Goal: Find contact information

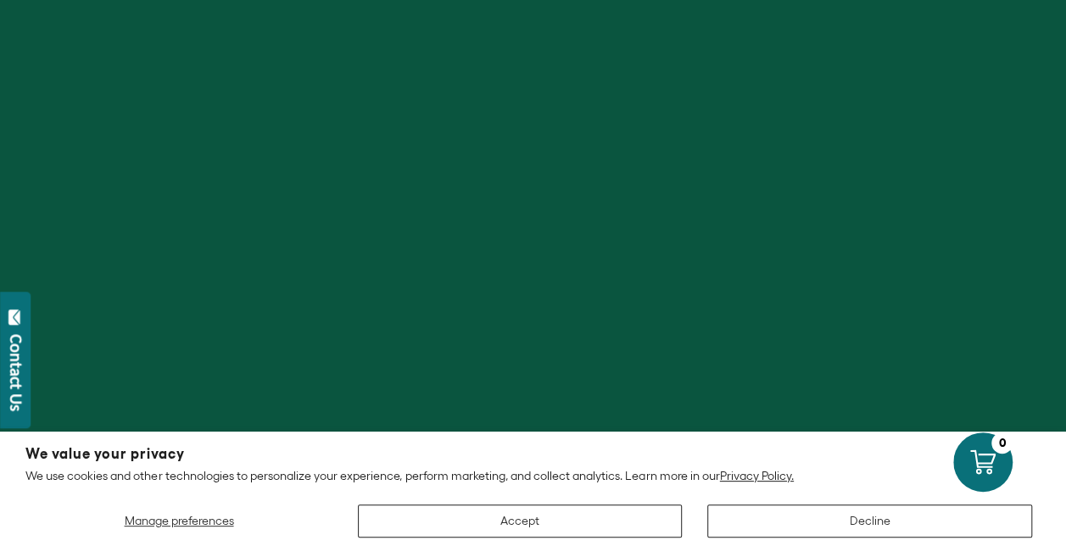
scroll to position [170, 0]
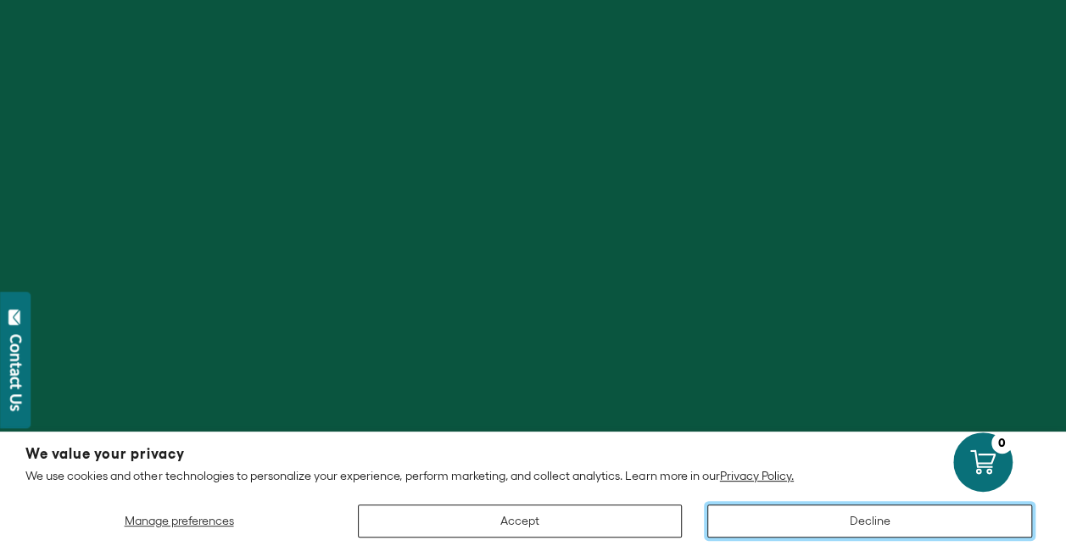
click at [906, 529] on button "Decline" at bounding box center [869, 521] width 325 height 33
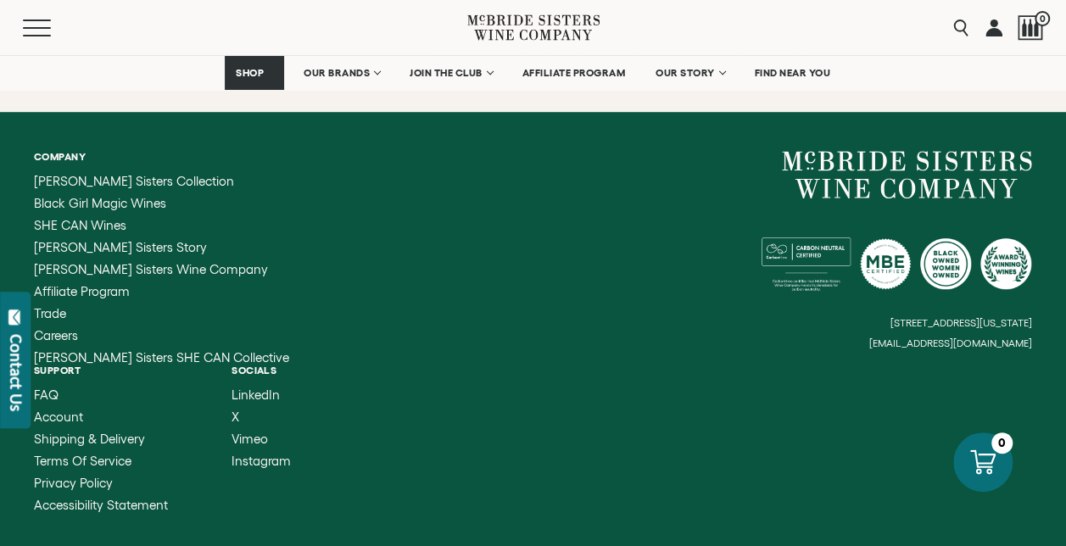
scroll to position [6908, 0]
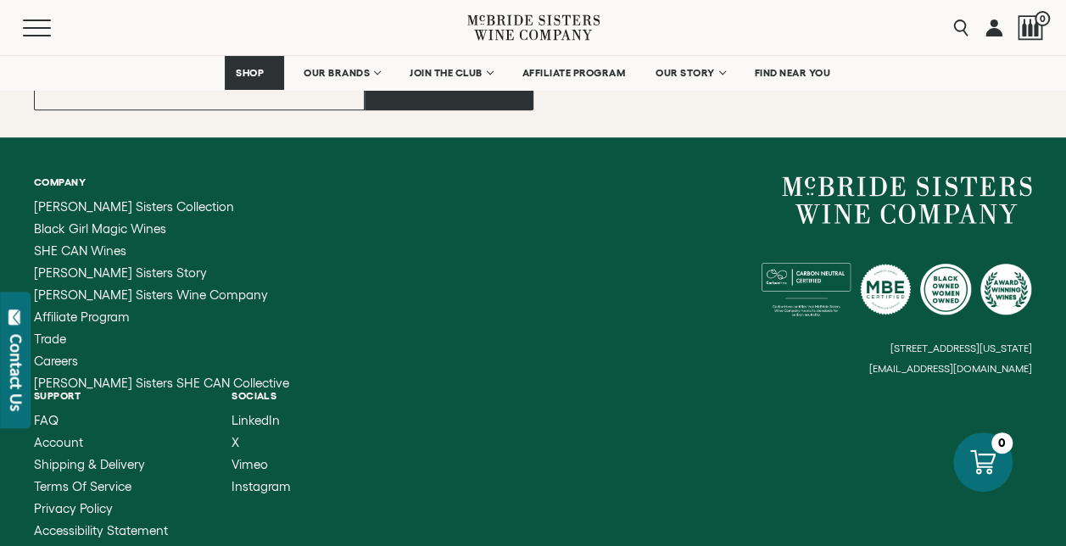
click at [1011, 363] on small "[EMAIL_ADDRESS][DOMAIN_NAME]" at bounding box center [950, 369] width 163 height 12
click at [1033, 341] on div "Company [PERSON_NAME] Sisters Collection Black Girl Magic Wines SHE CAN Wines […" at bounding box center [533, 356] width 1066 height 439
drag, startPoint x: 1033, startPoint y: 341, endPoint x: 943, endPoint y: 350, distance: 90.4
click at [943, 350] on div "Company [PERSON_NAME] Sisters Collection Black Girl Magic Wines SHE CAN Wines […" at bounding box center [533, 356] width 1066 height 439
drag, startPoint x: 943, startPoint y: 350, endPoint x: 1031, endPoint y: 344, distance: 88.4
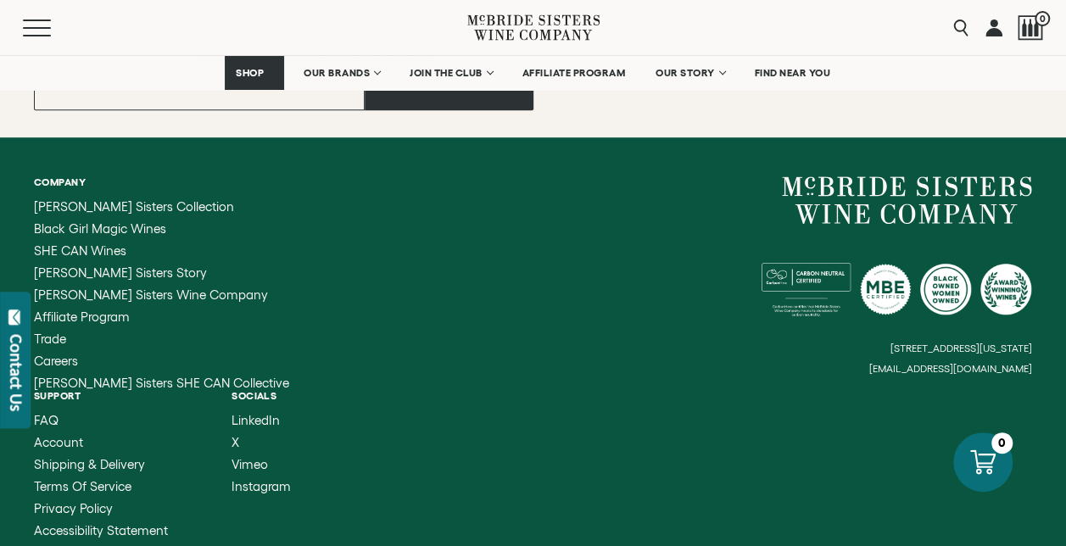
click at [1031, 344] on div "Company [PERSON_NAME] Sisters Collection Black Girl Magic Wines SHE CAN Wines […" at bounding box center [533, 356] width 1066 height 439
drag, startPoint x: 884, startPoint y: 346, endPoint x: 954, endPoint y: 346, distance: 69.5
click at [954, 363] on small "[EMAIL_ADDRESS][DOMAIN_NAME]" at bounding box center [950, 369] width 163 height 12
